Goal: Task Accomplishment & Management: Complete application form

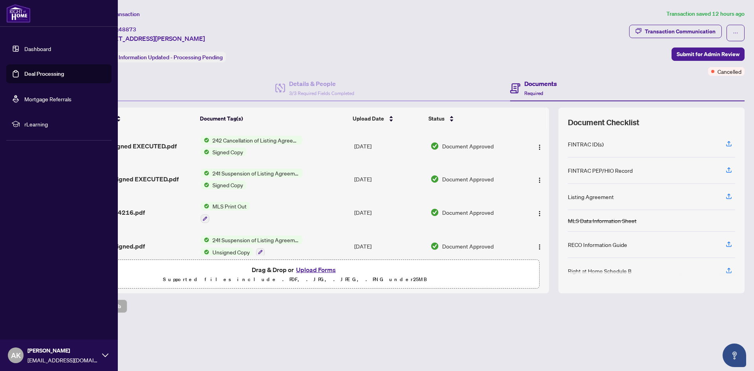
click at [24, 70] on link "Deal Processing" at bounding box center [44, 73] width 40 height 7
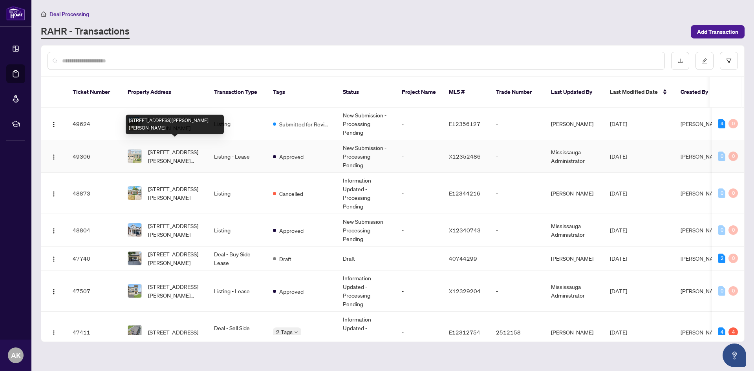
click at [186, 148] on span "[STREET_ADDRESS][PERSON_NAME][PERSON_NAME]" at bounding box center [174, 156] width 53 height 17
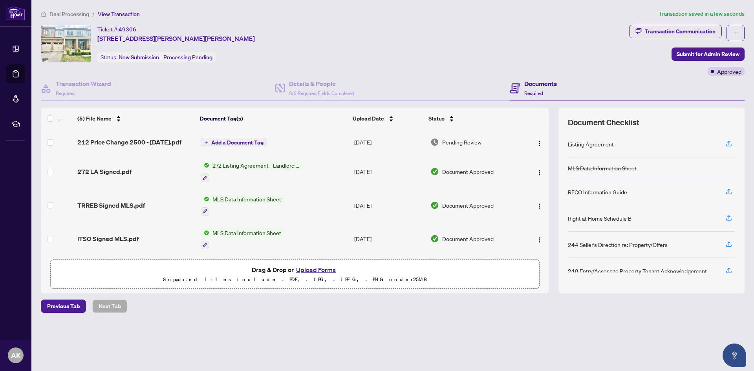
click at [238, 142] on span "Add a Document Tag" at bounding box center [237, 142] width 52 height 5
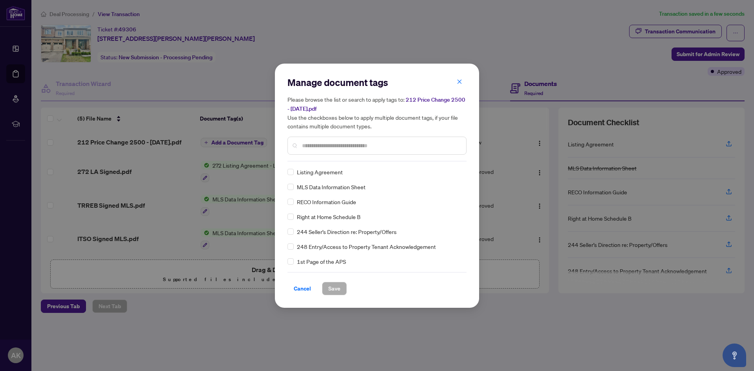
drag, startPoint x: 310, startPoint y: 137, endPoint x: 310, endPoint y: 141, distance: 3.9
click at [310, 137] on div at bounding box center [376, 146] width 179 height 18
click at [310, 141] on input "text" at bounding box center [381, 145] width 158 height 9
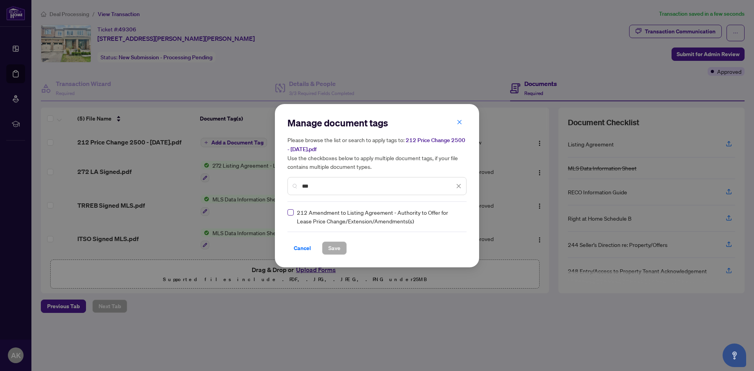
type input "***"
click at [322, 244] on button "Save" at bounding box center [334, 247] width 25 height 13
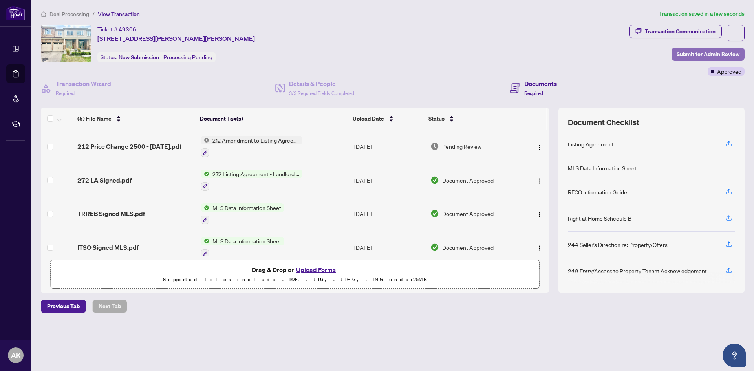
click at [690, 57] on span "Submit for Admin Review" at bounding box center [708, 54] width 63 height 13
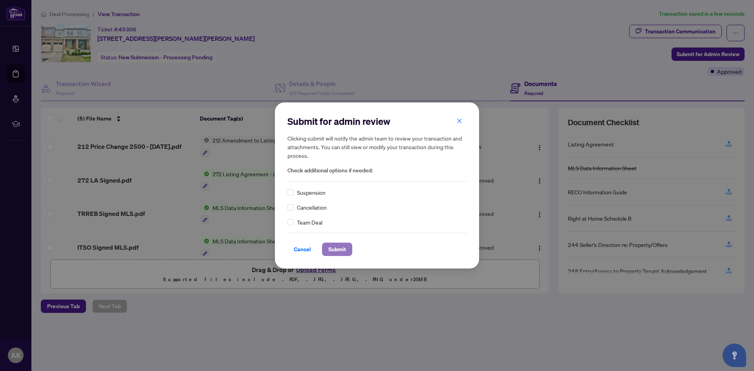
click at [338, 249] on span "Submit" at bounding box center [337, 249] width 18 height 13
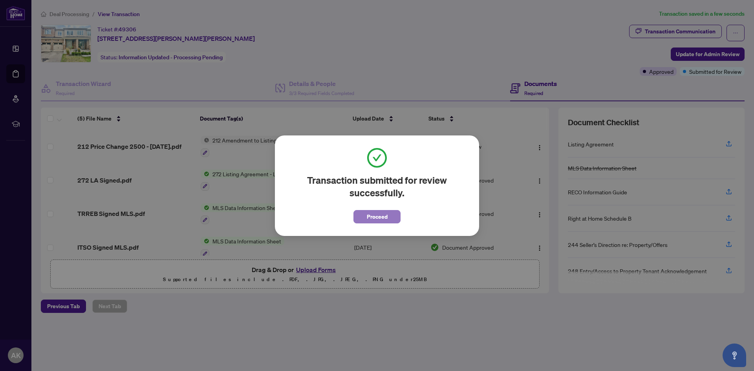
click at [386, 220] on span "Proceed" at bounding box center [377, 216] width 21 height 13
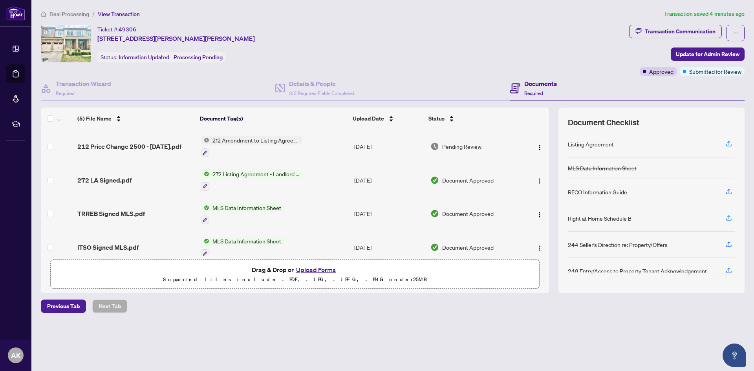
click at [303, 36] on div "Ticket #: 49306 [STREET_ADDRESS][PERSON_NAME][PERSON_NAME] Status: Information …" at bounding box center [333, 44] width 585 height 38
